Goal: Information Seeking & Learning: Learn about a topic

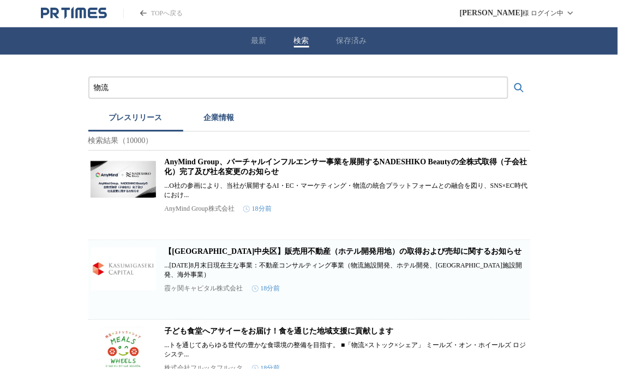
click at [252, 44] on button "最新" at bounding box center [258, 41] width 15 height 10
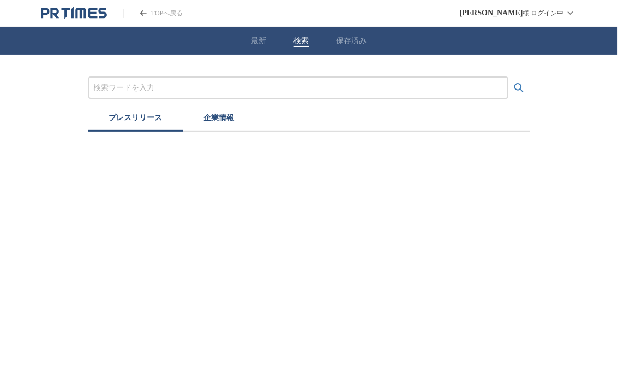
click at [296, 45] on button "検索" at bounding box center [301, 41] width 15 height 10
click at [178, 87] on input "プレスリリースおよび企業を検索する" at bounding box center [298, 88] width 409 height 12
type input "物流"
click at [519, 87] on icon "検索する" at bounding box center [519, 87] width 13 height 13
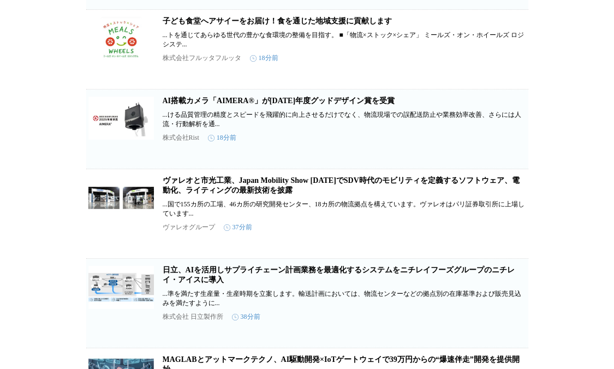
scroll to position [311, 0]
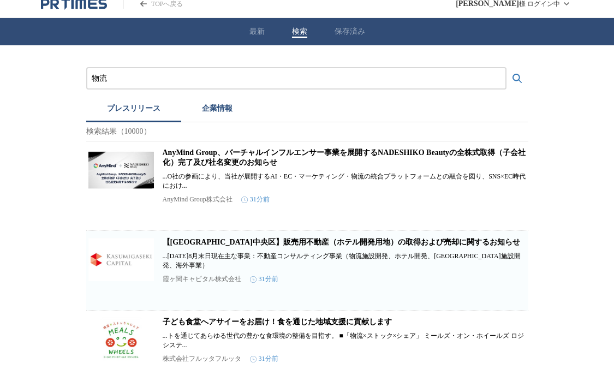
scroll to position [0, 0]
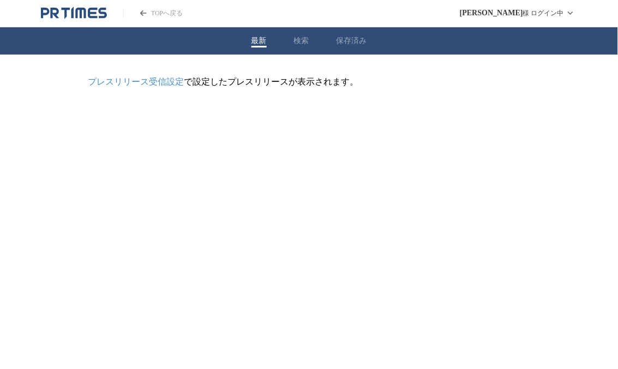
click at [258, 43] on button "最新" at bounding box center [258, 41] width 15 height 10
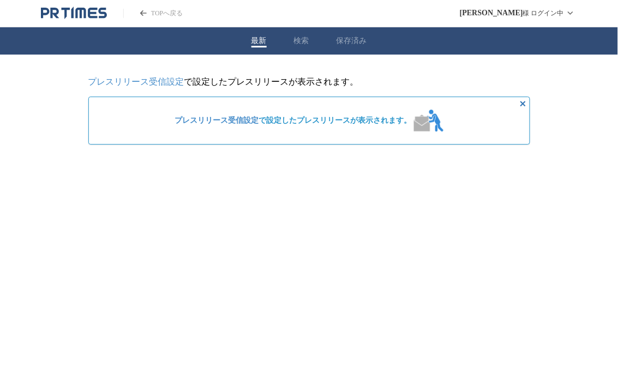
click at [302, 37] on button "検索" at bounding box center [301, 41] width 15 height 10
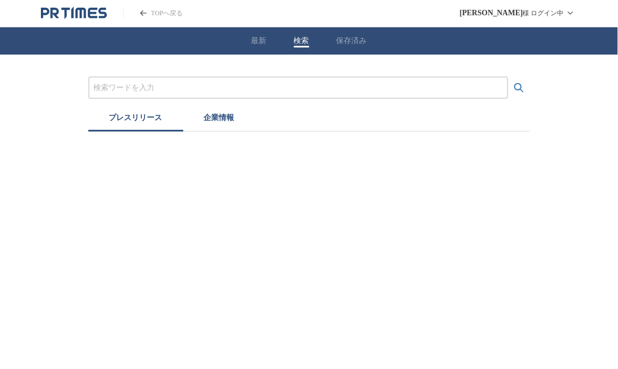
click at [135, 82] on input "プレスリリースおよび企業を検索する" at bounding box center [298, 88] width 409 height 12
type input "物流"
click at [522, 85] on icon "検索する" at bounding box center [519, 87] width 13 height 13
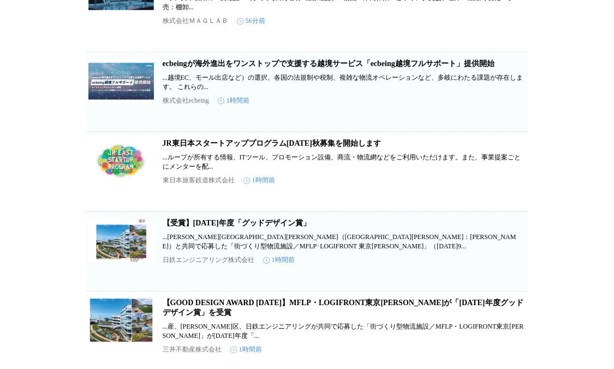
scroll to position [904, 0]
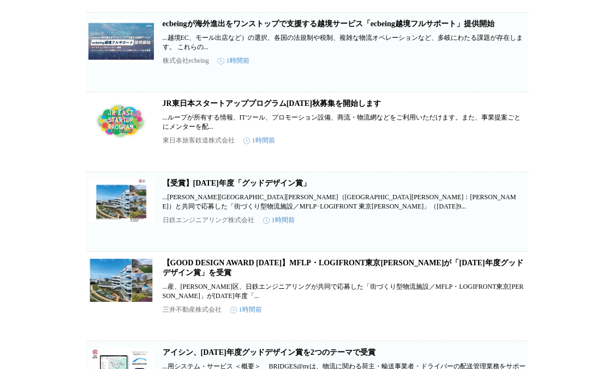
drag, startPoint x: 21, startPoint y: 45, endPoint x: 41, endPoint y: 4, distance: 45.4
